Goal: Find contact information: Find contact information

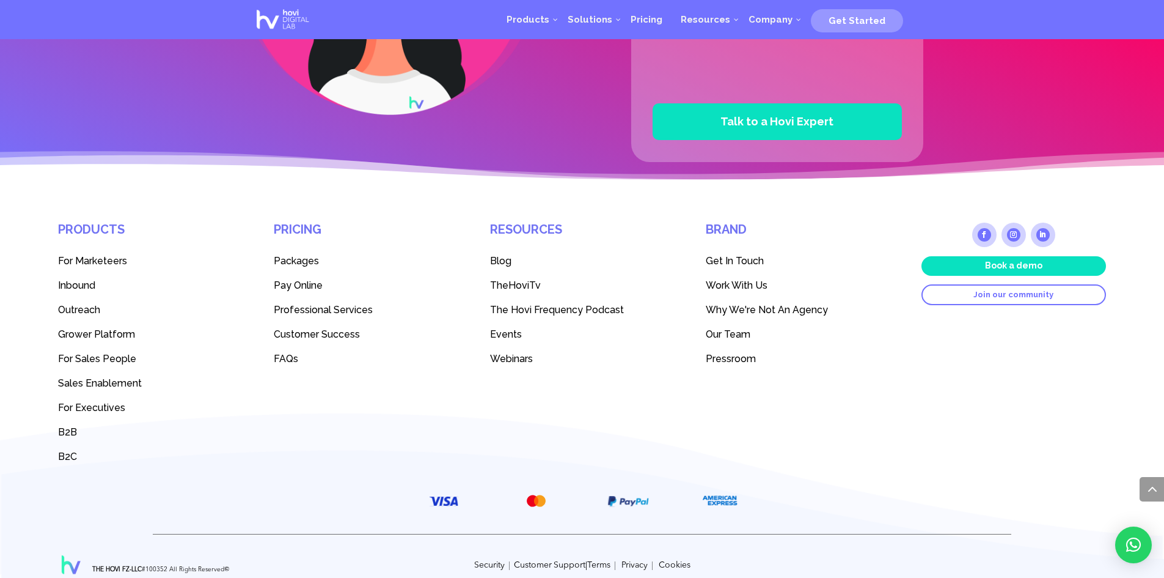
scroll to position [3367, 0]
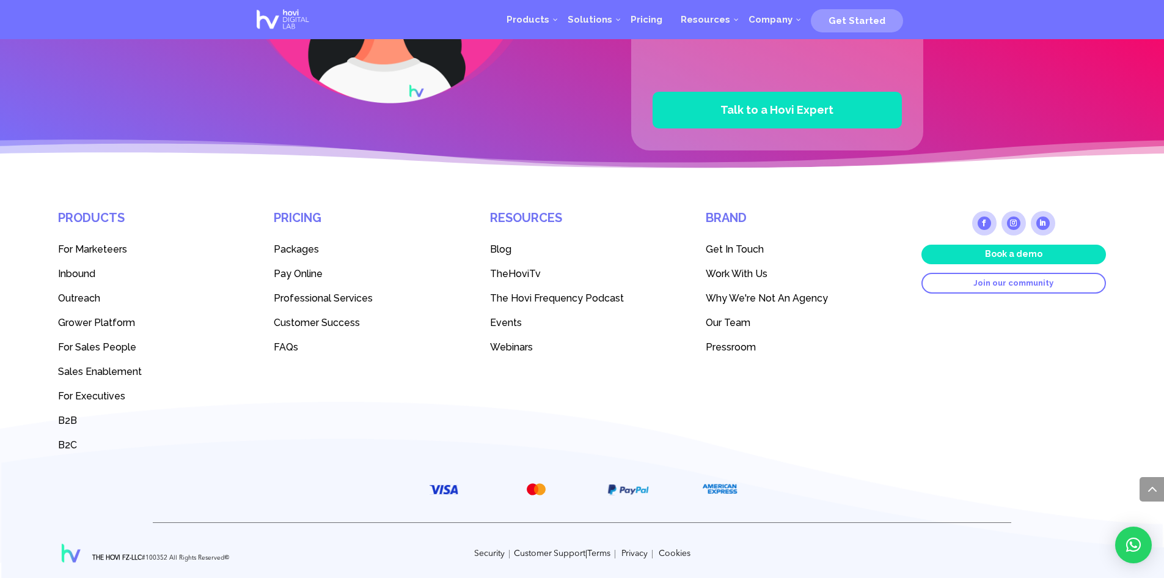
click at [730, 246] on span "Get In Touch" at bounding box center [735, 249] width 58 height 12
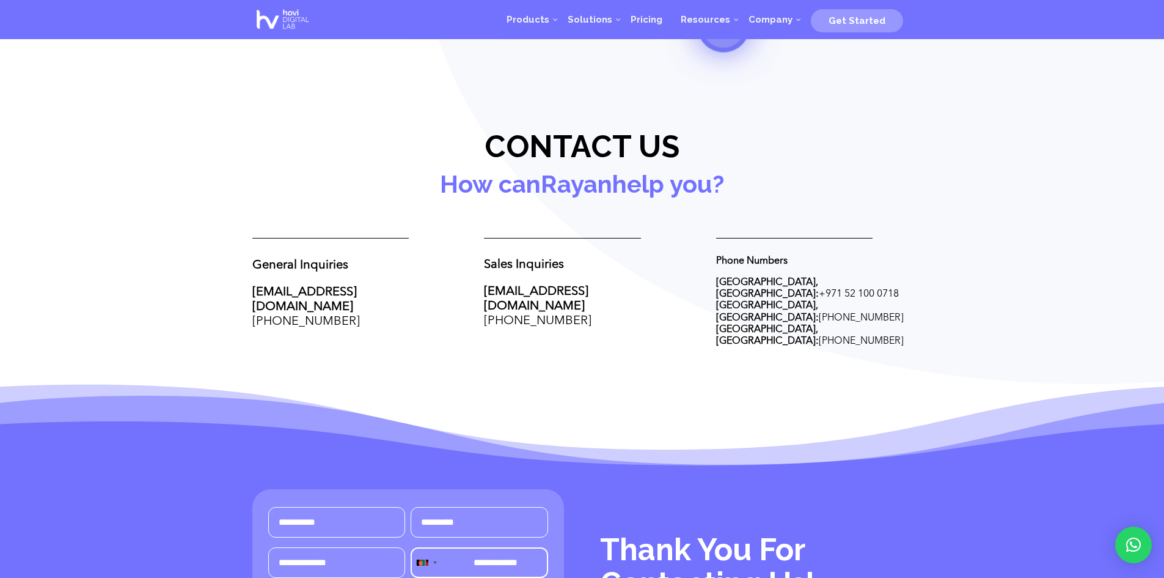
scroll to position [391, 0]
drag, startPoint x: 243, startPoint y: 287, endPoint x: 360, endPoint y: 290, distance: 117.4
copy link "[EMAIL_ADDRESS][DOMAIN_NAME]"
